Goal: Task Accomplishment & Management: Manage account settings

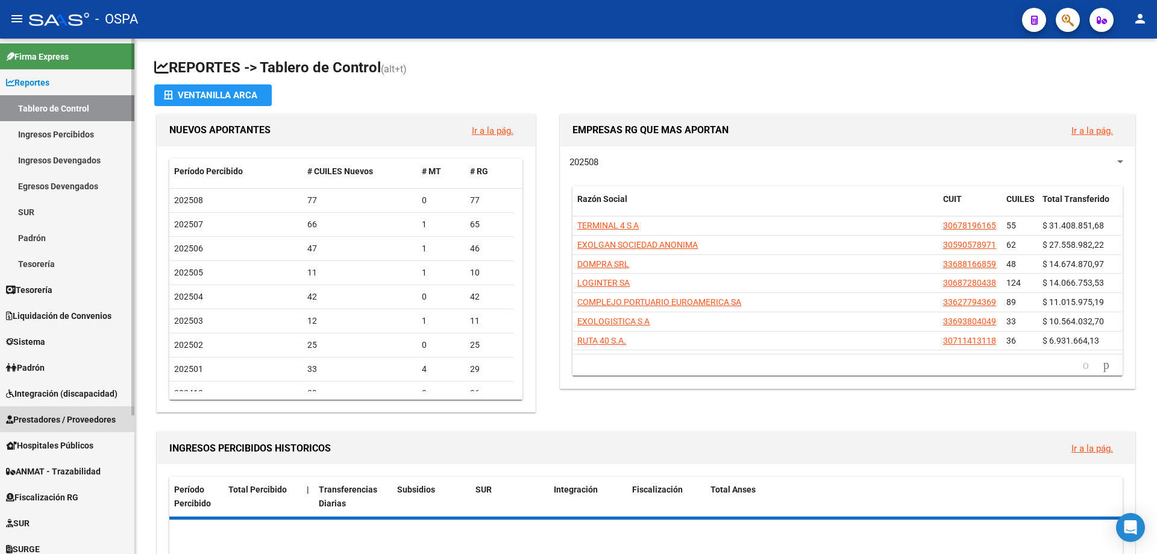
click at [58, 424] on span "Prestadores / Proveedores" at bounding box center [61, 419] width 110 height 13
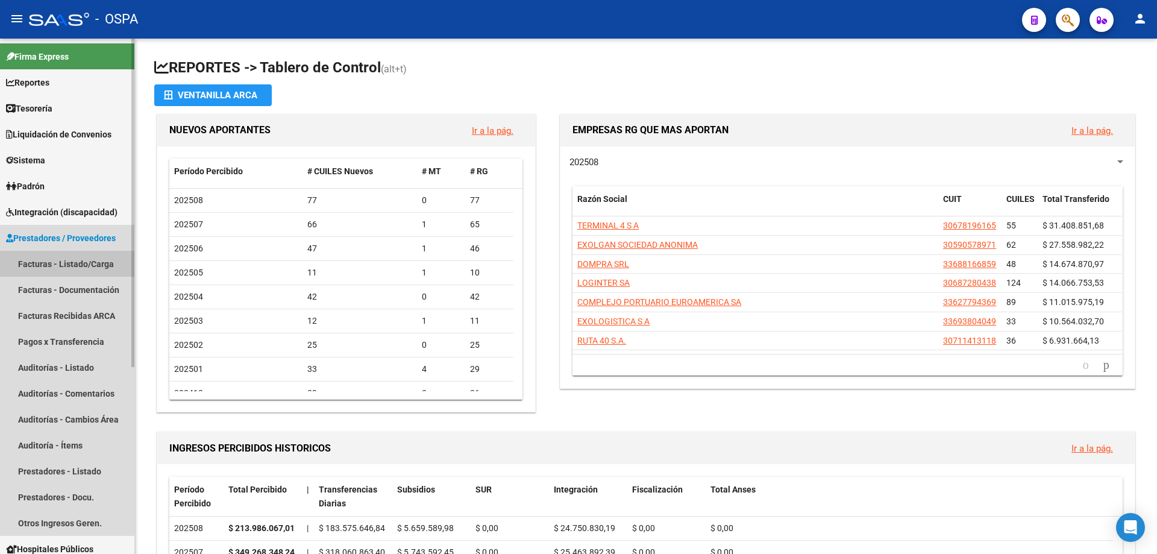
click at [74, 270] on link "Facturas - Listado/Carga" at bounding box center [67, 264] width 134 height 26
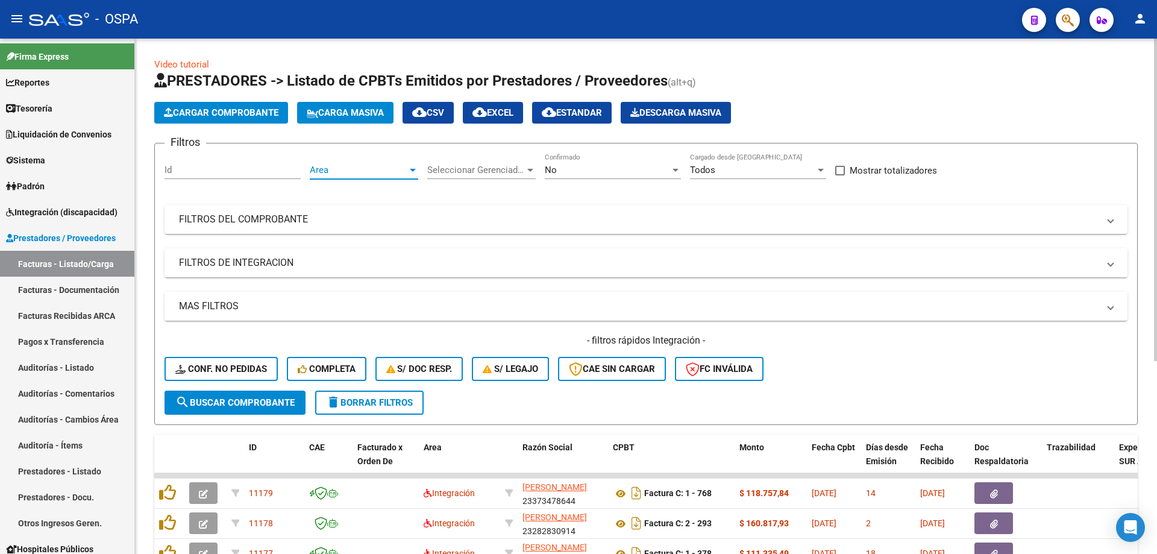
click at [330, 170] on span "Area" at bounding box center [359, 170] width 98 height 11
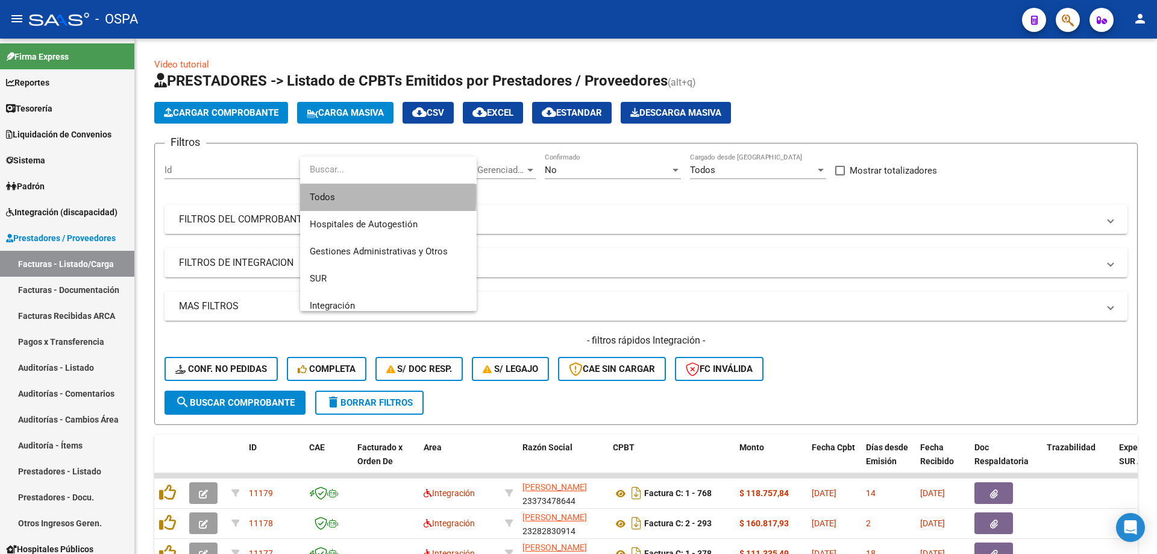
click at [335, 193] on span "Todos" at bounding box center [388, 197] width 157 height 27
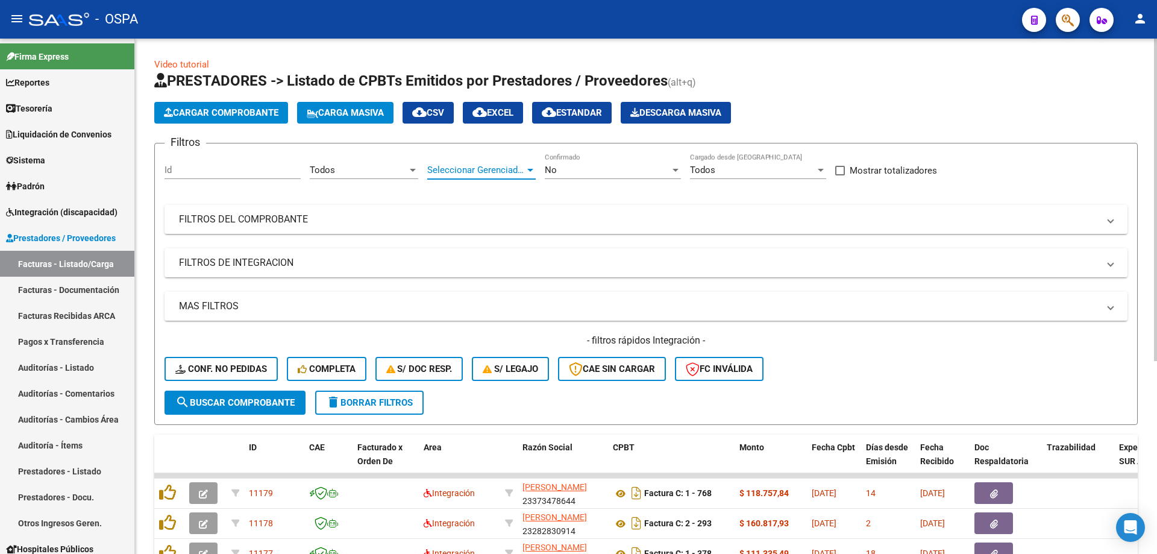
click at [463, 170] on span "Seleccionar Gerenciador" at bounding box center [476, 170] width 98 height 11
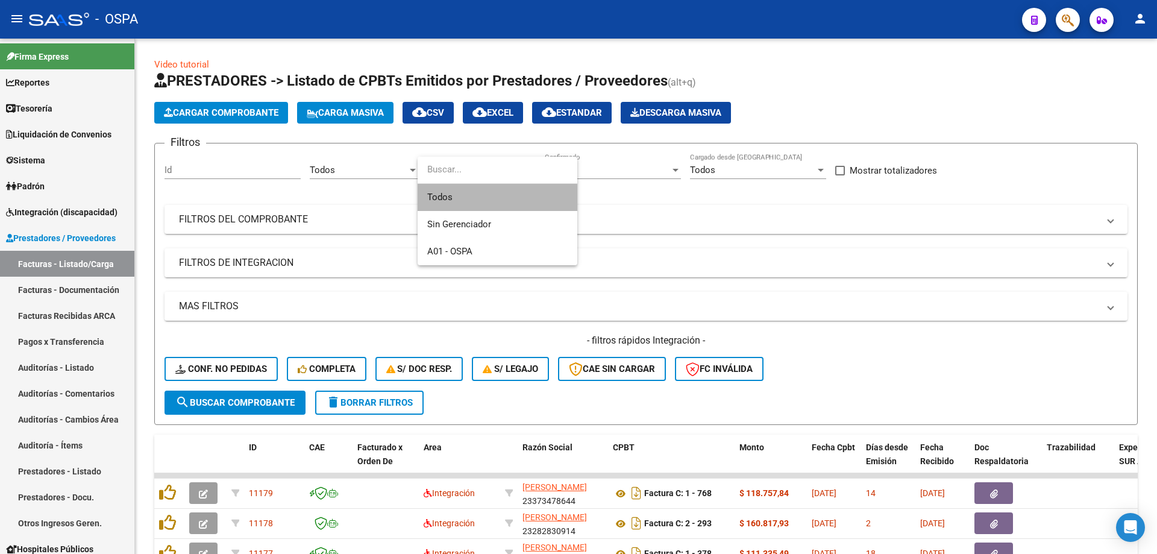
click at [470, 200] on span "Todos" at bounding box center [497, 197] width 140 height 27
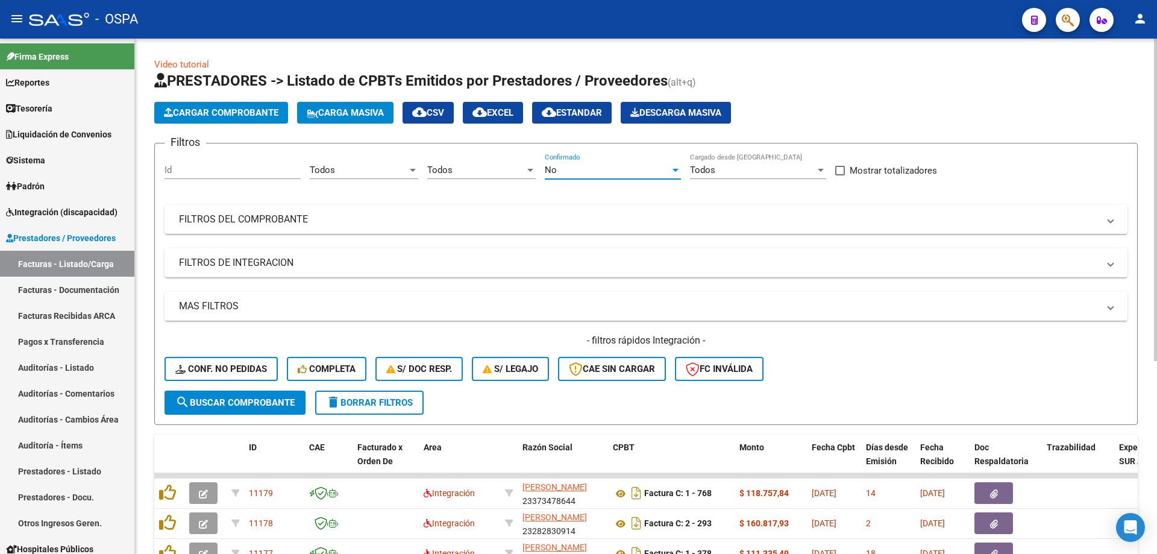
click at [609, 168] on div "No" at bounding box center [607, 170] width 125 height 11
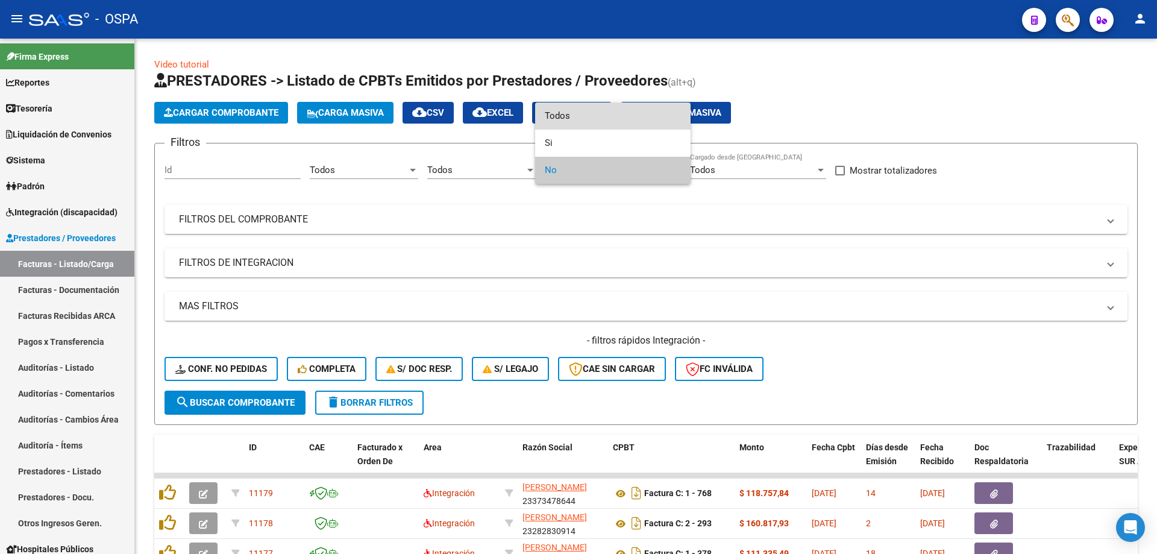
click at [609, 108] on span "Todos" at bounding box center [613, 115] width 136 height 27
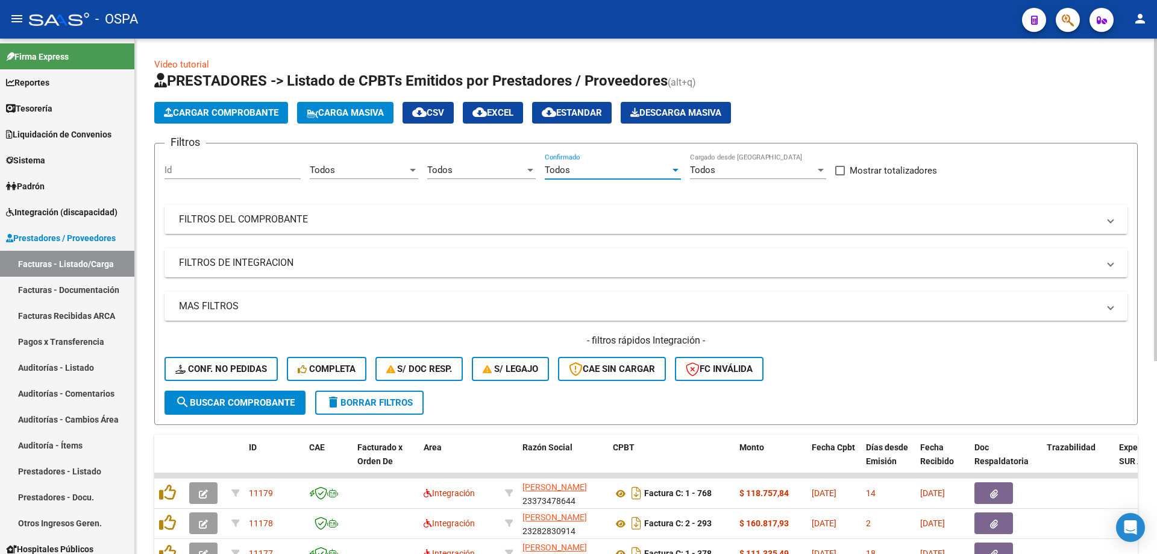
click at [236, 224] on mat-panel-title "FILTROS DEL COMPROBANTE" at bounding box center [639, 219] width 920 height 13
